Goal: Complete application form

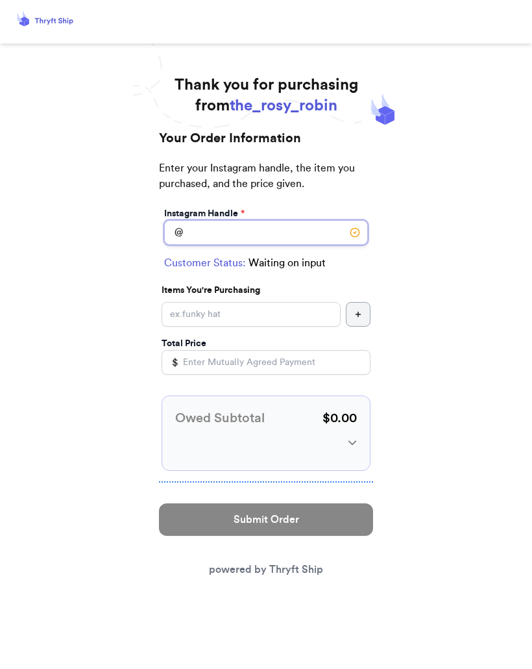
click at [264, 233] on input "Instagram Handle *" at bounding box center [266, 232] width 204 height 25
click at [240, 225] on input "Instagram Handle *" at bounding box center [266, 232] width 204 height 25
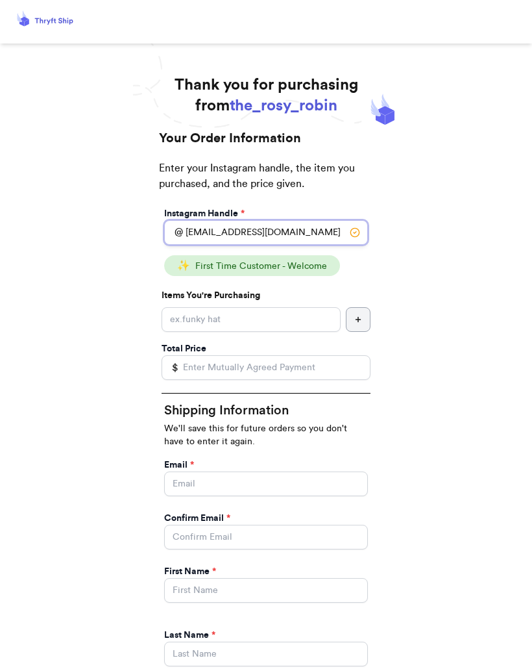
type input "[EMAIL_ADDRESS][DOMAIN_NAME]"
click at [269, 313] on input "Instagram Handle *" at bounding box center [251, 319] width 179 height 25
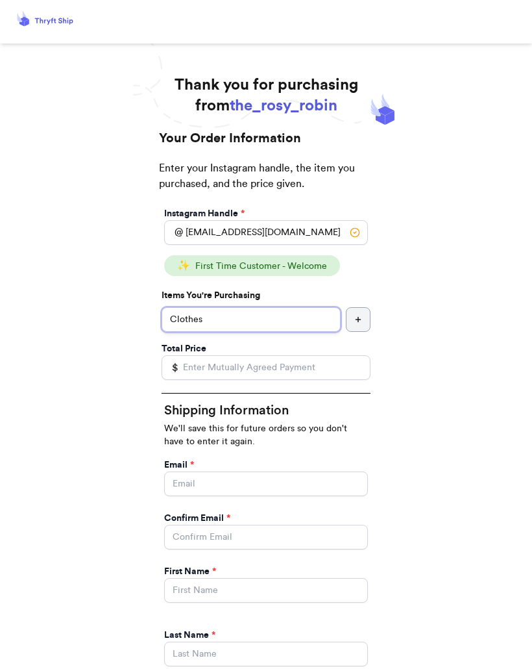
type input "Clothes"
click at [286, 363] on input "Total Price" at bounding box center [266, 367] width 209 height 25
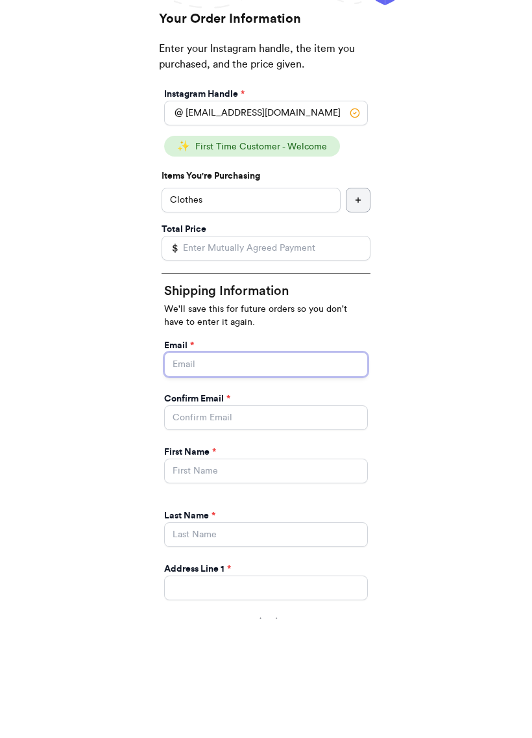
click at [271, 471] on input "Instagram Handle *" at bounding box center [266, 483] width 204 height 25
type input "[EMAIL_ADDRESS][DOMAIN_NAME]"
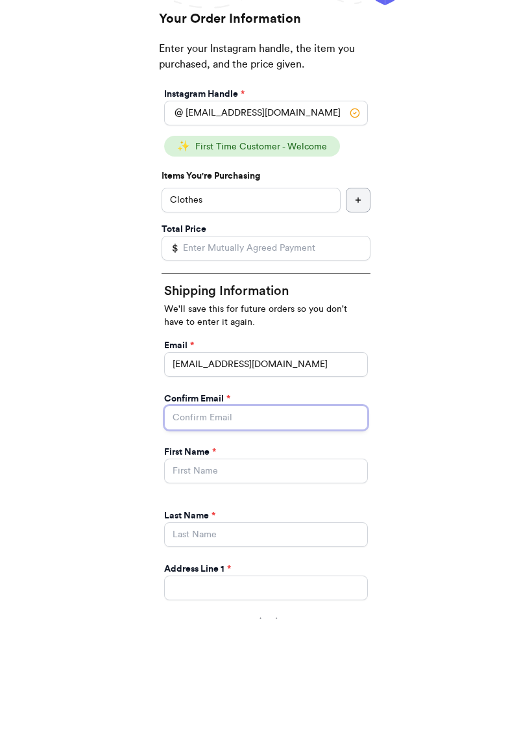
click at [261, 525] on input "Instagram Handle *" at bounding box center [266, 537] width 204 height 25
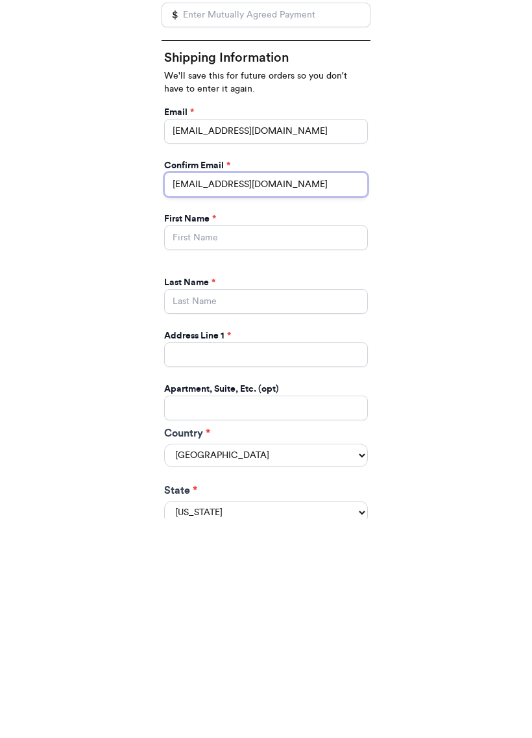
scroll to position [183, 0]
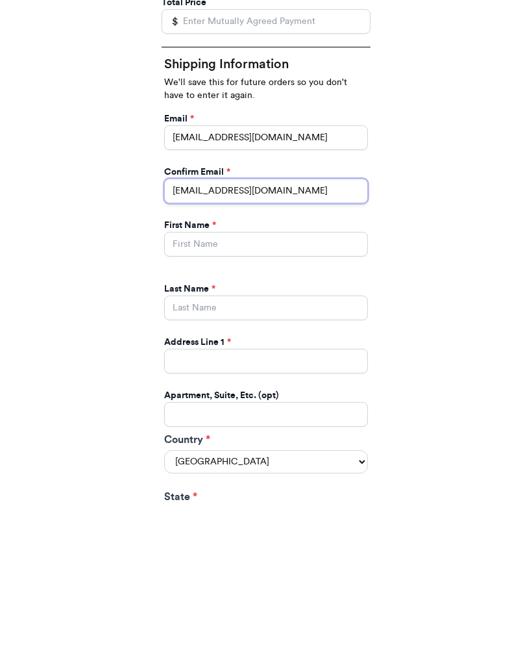
type input "[EMAIL_ADDRESS][DOMAIN_NAME]"
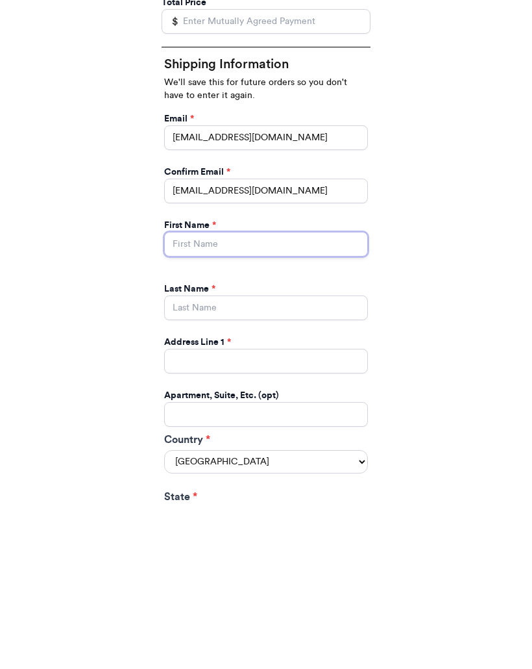
click at [215, 395] on input "Instagram Handle *" at bounding box center [266, 407] width 204 height 25
type input "[PERSON_NAME]"
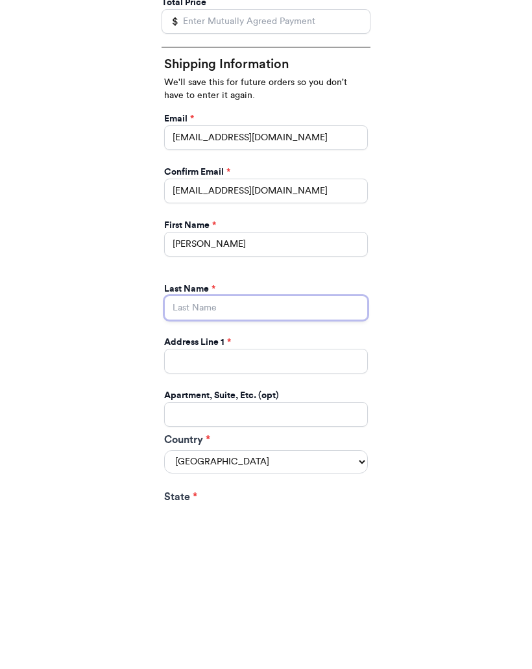
click at [273, 458] on input "Instagram Handle *" at bounding box center [266, 470] width 204 height 25
type input "[PERSON_NAME]"
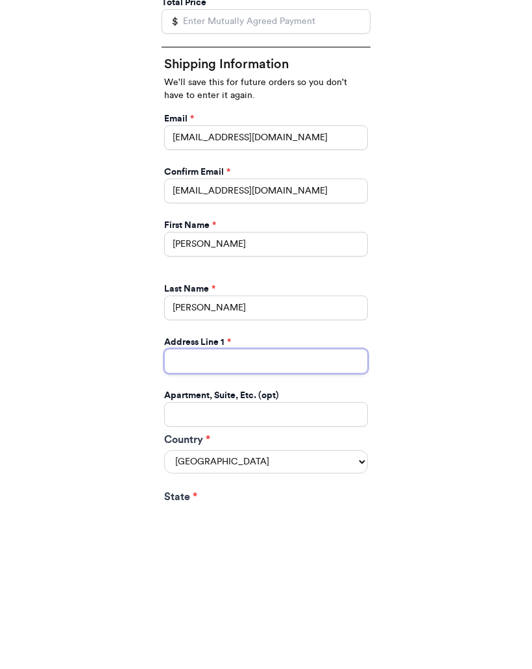
click at [251, 512] on input "Instagram Handle *" at bounding box center [266, 524] width 204 height 25
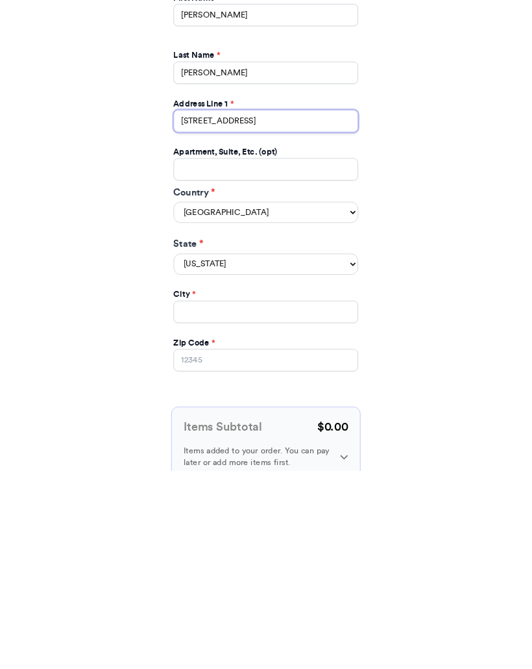
scroll to position [406, 0]
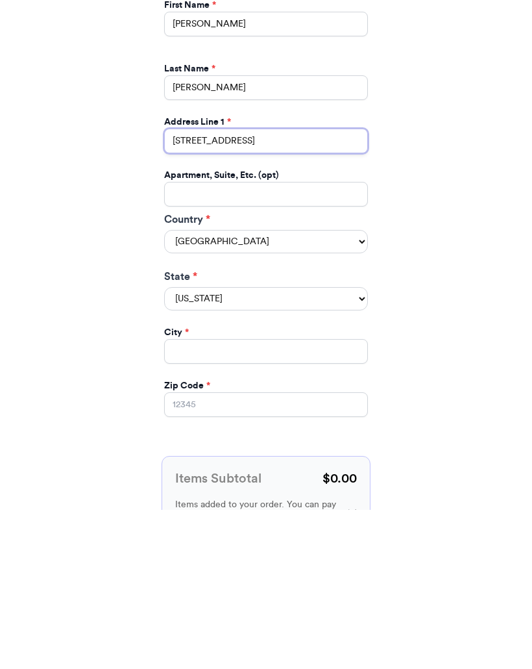
type input "[STREET_ADDRESS]"
click at [358, 447] on select "[US_STATE] [US_STATE] [US_STATE] [US_STATE] [US_STATE] [US_STATE] [US_STATE] [U…" at bounding box center [266, 458] width 204 height 23
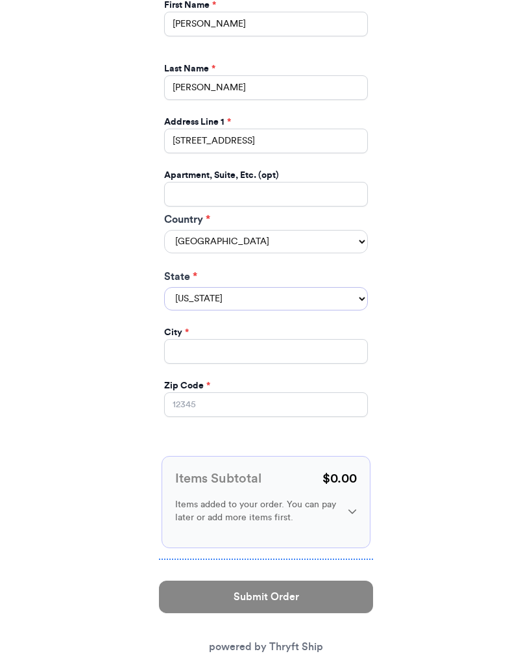
select select "IL"
click at [286, 339] on input "Instagram Handle *" at bounding box center [266, 351] width 204 height 25
type input "[GEOGRAPHIC_DATA]"
click at [239, 393] on input "Zip Code *" at bounding box center [266, 405] width 204 height 25
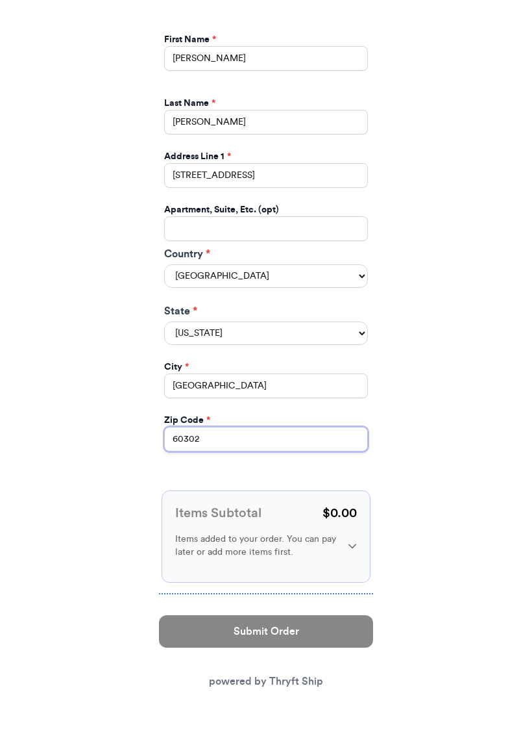
scroll to position [505, 0]
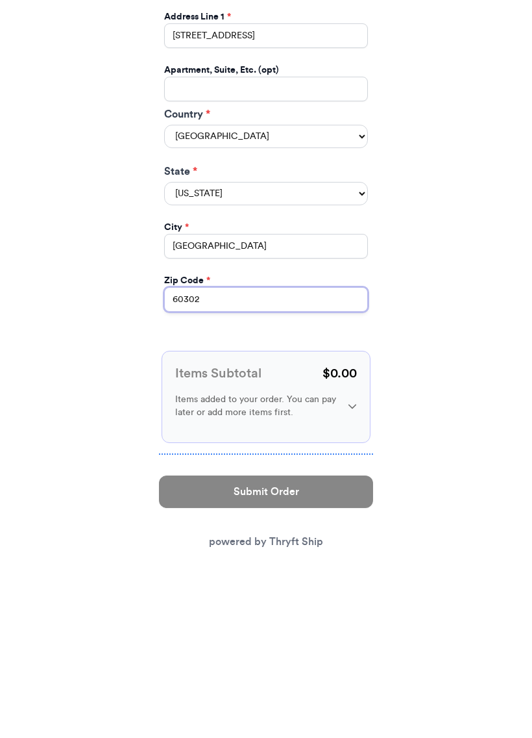
type input "60302"
click at [343, 530] on p "$ 0.00" at bounding box center [340, 539] width 34 height 18
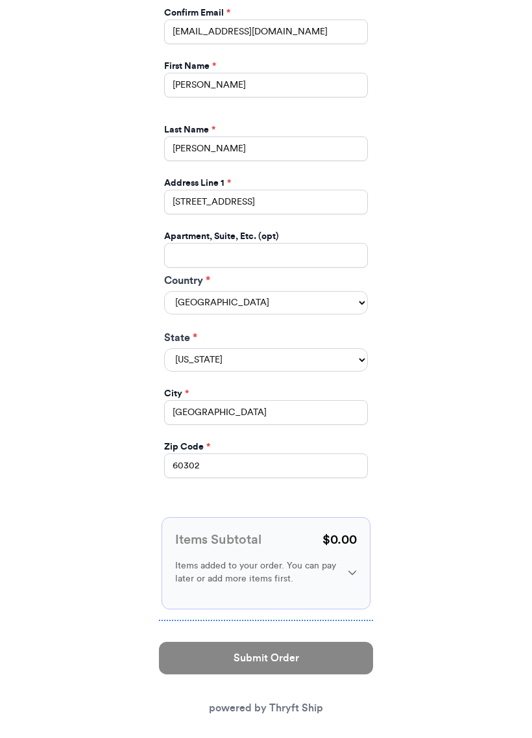
click at [353, 567] on icon at bounding box center [352, 571] width 9 height 9
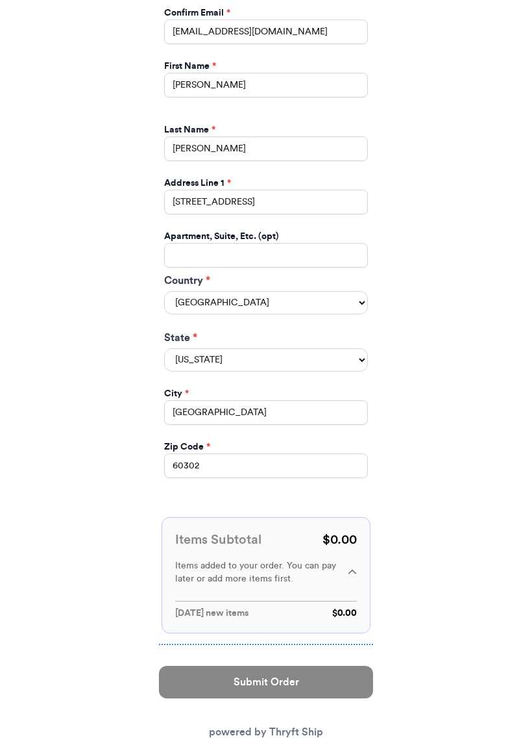
click at [356, 606] on p "$ 0.00" at bounding box center [344, 612] width 25 height 13
click at [339, 530] on p "$ 0.00" at bounding box center [340, 539] width 34 height 18
click at [343, 535] on div "Items Subtotal $ 0.00 Items added to your order. You can pay later or add more …" at bounding box center [266, 574] width 182 height 89
click at [352, 606] on p "$ 0.00" at bounding box center [344, 612] width 25 height 13
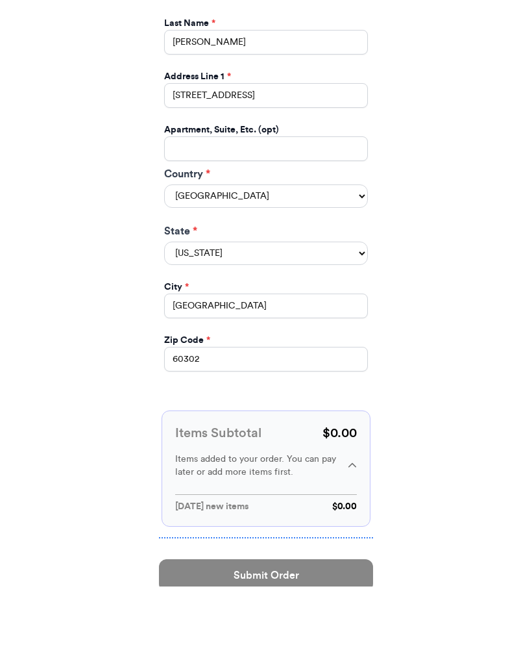
scroll to position [598, 0]
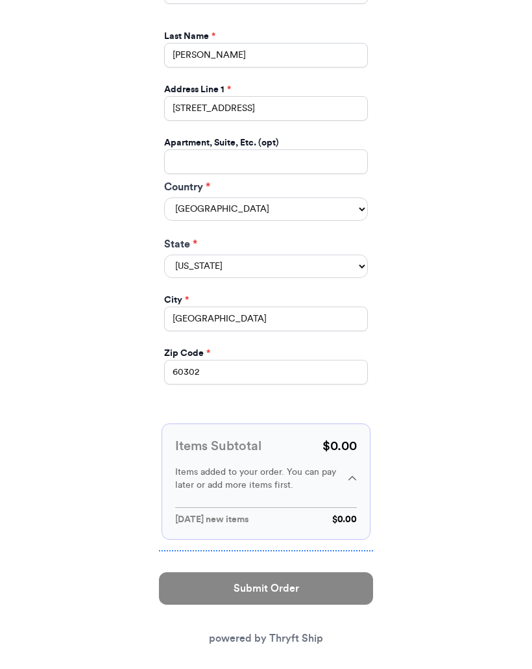
click at [335, 438] on p "$ 0.00" at bounding box center [340, 447] width 34 height 18
click at [344, 514] on p "$ 0.00" at bounding box center [344, 520] width 25 height 13
click at [347, 438] on p "$ 0.00" at bounding box center [340, 447] width 34 height 18
click at [312, 466] on p "Items added to your order. You can pay later or add more items first." at bounding box center [256, 479] width 162 height 26
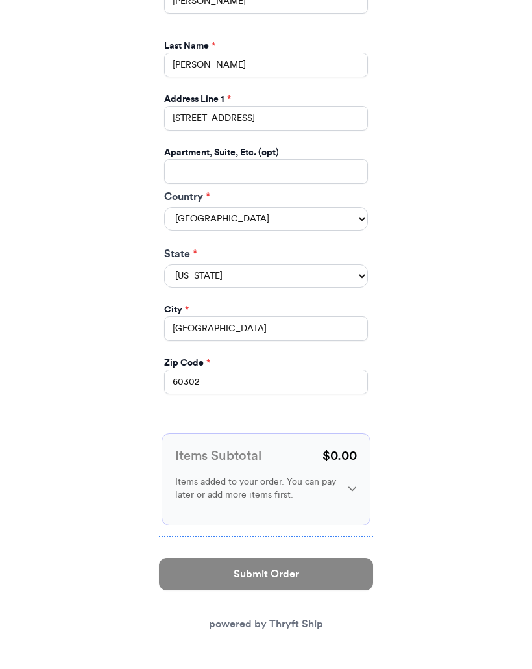
scroll to position [574, 0]
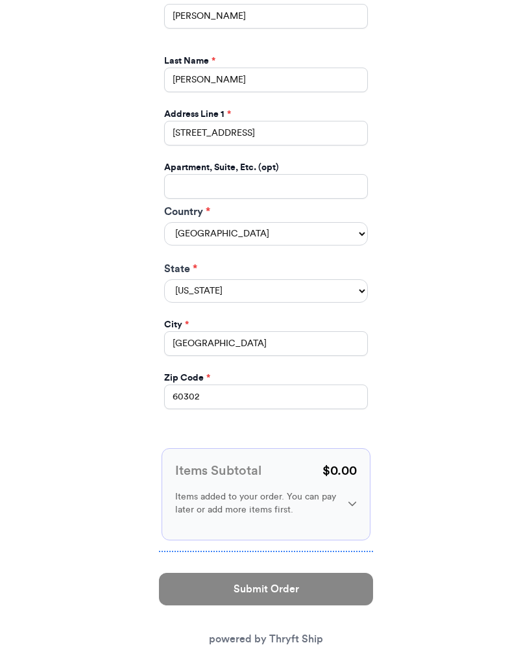
click at [347, 448] on div "Items Subtotal $ 0.00 Items added to your order. You can pay later or add more …" at bounding box center [266, 494] width 209 height 92
click at [356, 490] on div "Items added to your order. You can pay later or add more items first." at bounding box center [266, 503] width 182 height 26
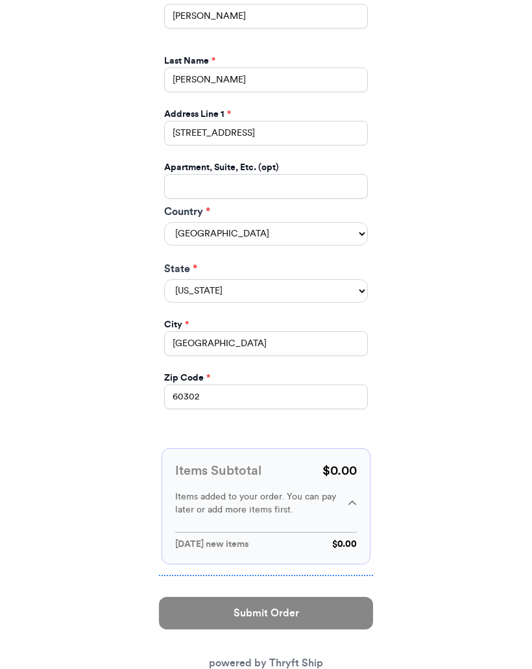
click at [340, 538] on p "$ 0.00" at bounding box center [344, 544] width 25 height 13
click at [340, 462] on p "$ 0.00" at bounding box center [340, 471] width 34 height 18
click at [351, 490] on div "Items added to your order. You can pay later or add more items first." at bounding box center [266, 503] width 182 height 26
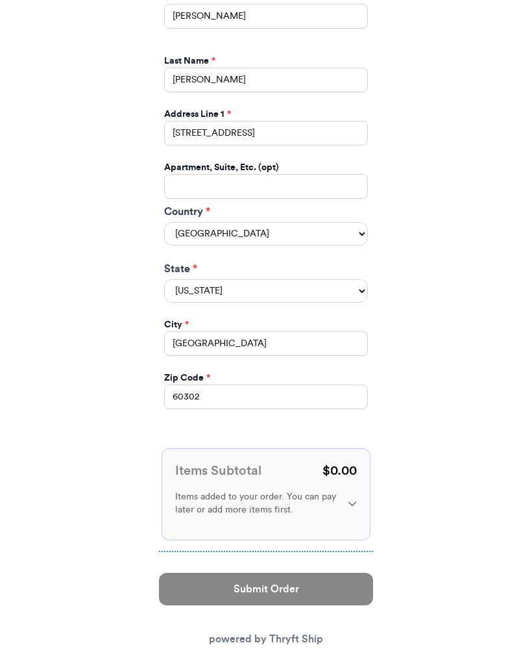
click at [353, 490] on div "Items added to your order. You can pay later or add more items first." at bounding box center [266, 503] width 182 height 26
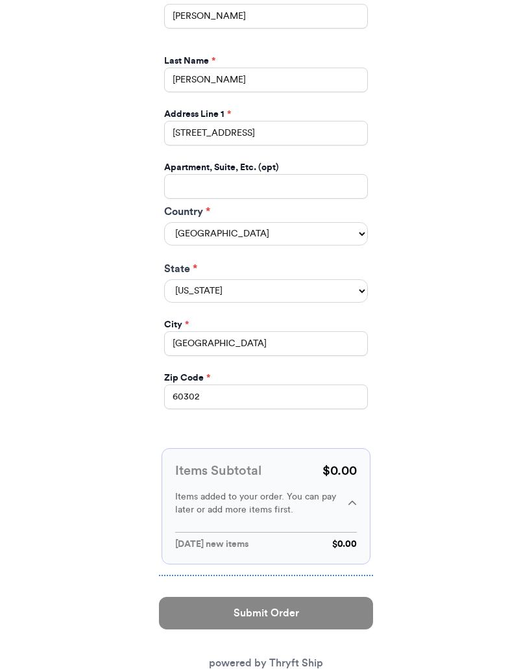
click at [342, 538] on p "$ 0.00" at bounding box center [344, 544] width 25 height 13
click at [349, 462] on p "$ 0.00" at bounding box center [340, 471] width 34 height 18
click at [353, 494] on div "Items added to your order. You can pay later or add more items first." at bounding box center [266, 503] width 182 height 26
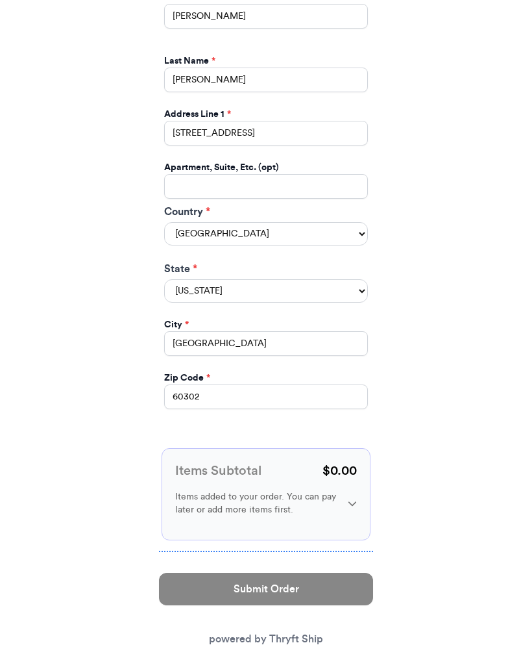
click at [353, 499] on icon at bounding box center [352, 503] width 9 height 9
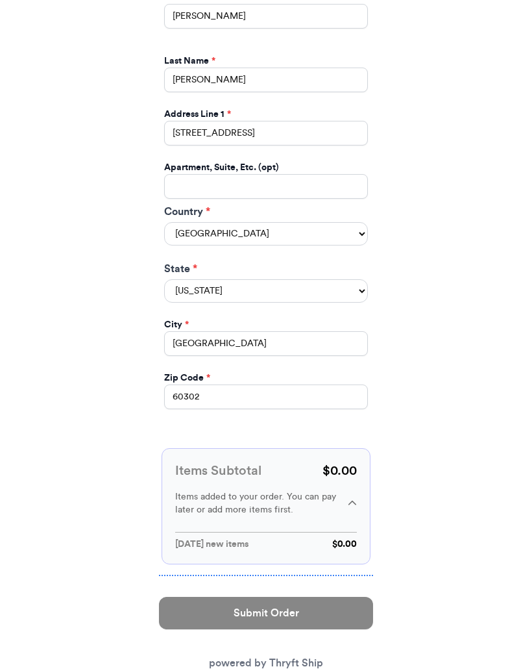
click at [347, 538] on p "$ 0.00" at bounding box center [344, 544] width 25 height 13
click at [349, 527] on div "[DATE] new items $ 0.00" at bounding box center [266, 539] width 182 height 24
click at [354, 462] on p "$ 0.00" at bounding box center [340, 471] width 34 height 18
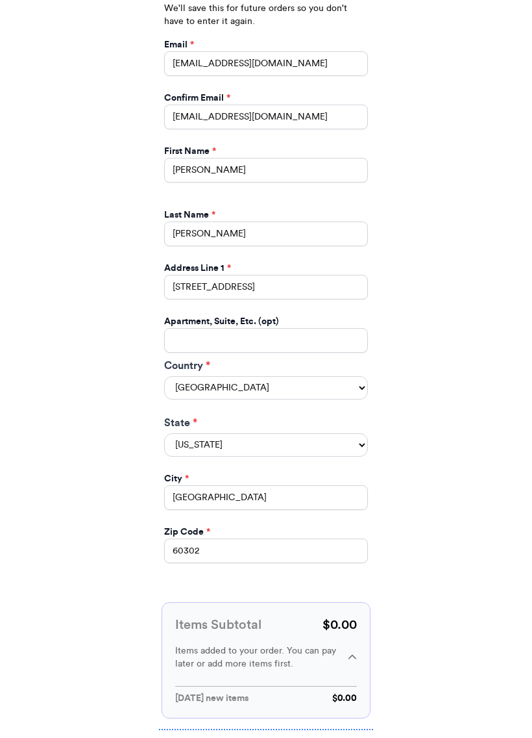
scroll to position [529, 0]
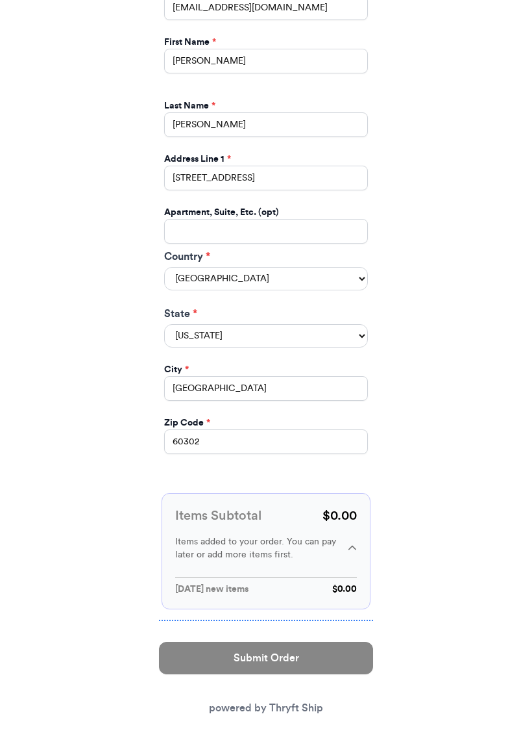
click at [340, 506] on p "$ 0.00" at bounding box center [340, 515] width 34 height 18
click at [342, 535] on div "Items added to your order. You can pay later or add more items first." at bounding box center [266, 548] width 182 height 26
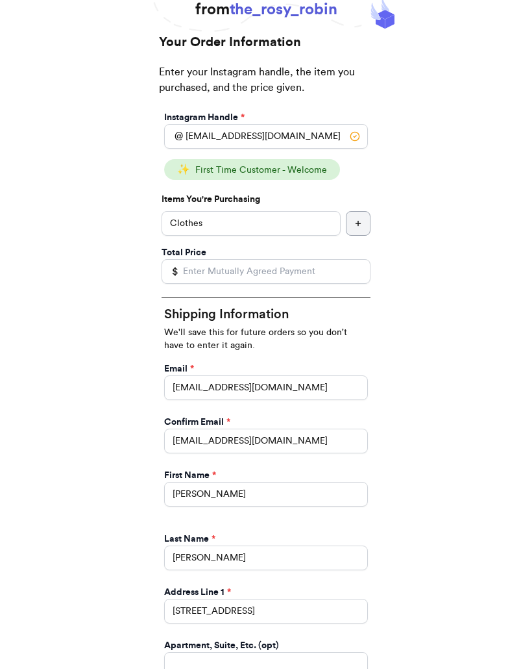
scroll to position [0, 0]
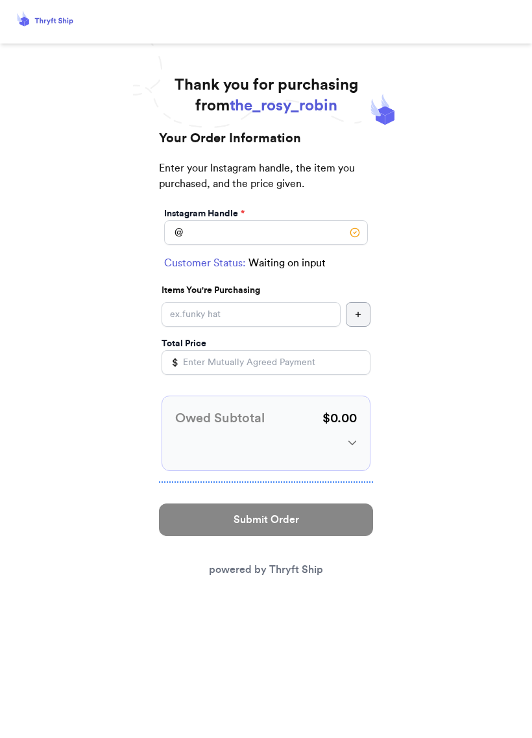
click at [345, 414] on p "$ 0.00" at bounding box center [340, 418] width 34 height 18
click at [345, 442] on div at bounding box center [266, 442] width 182 height 9
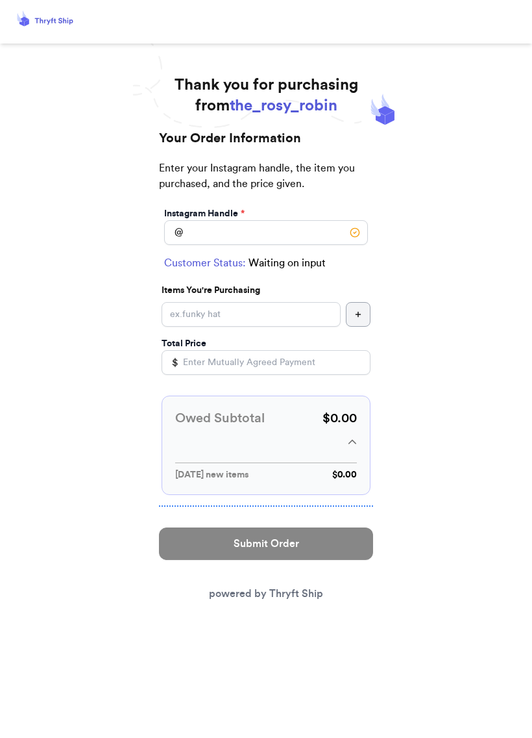
click at [342, 506] on div at bounding box center [266, 505] width 214 height 1
